Goal: Check status: Check status

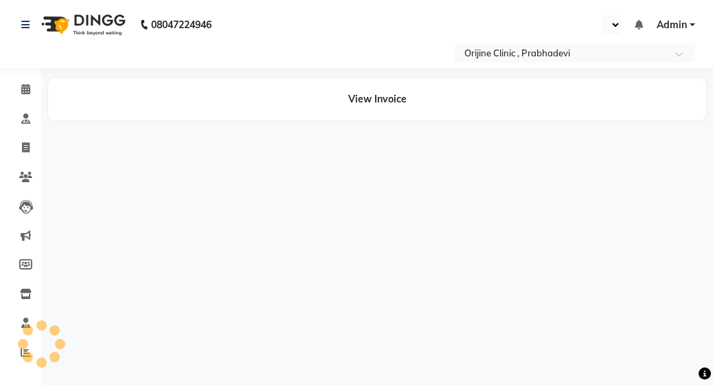
select select "en"
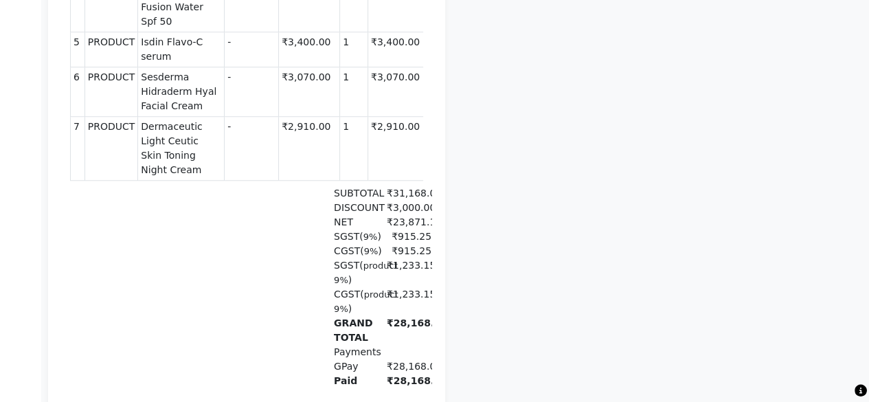
scroll to position [641, 0]
